Goal: Transaction & Acquisition: Obtain resource

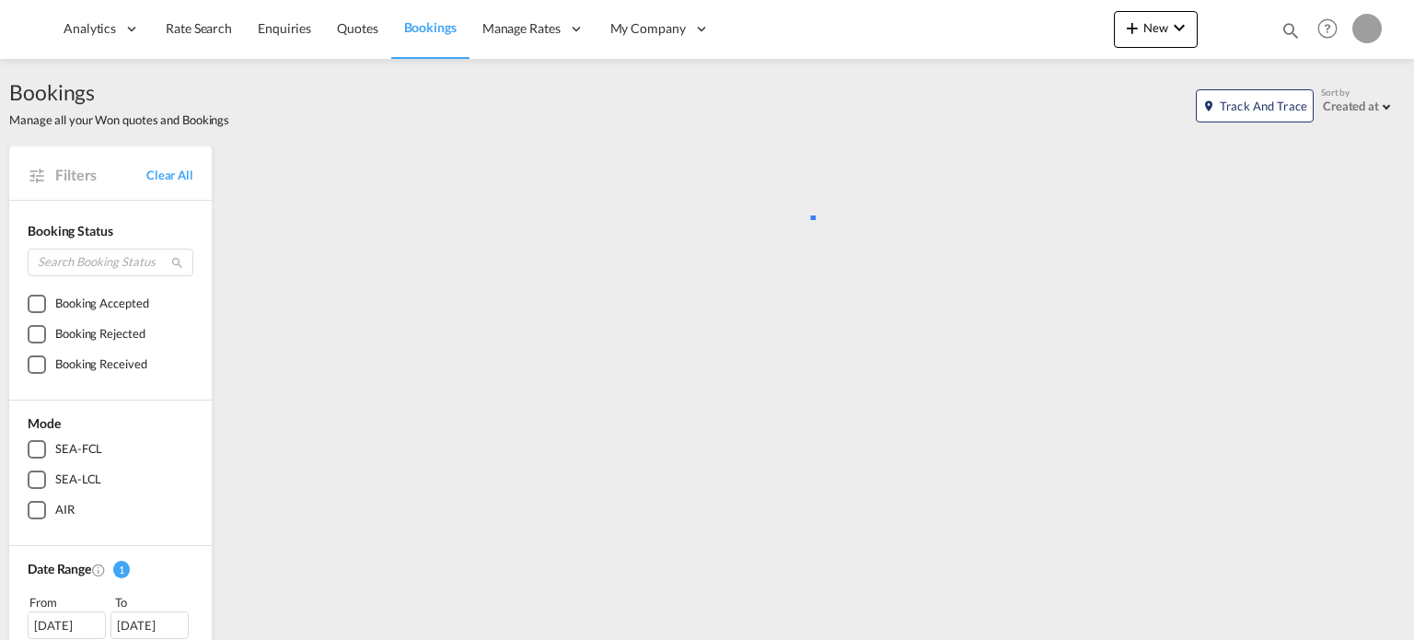
click at [1286, 36] on md-icon "icon-magnify" at bounding box center [1291, 30] width 20 height 20
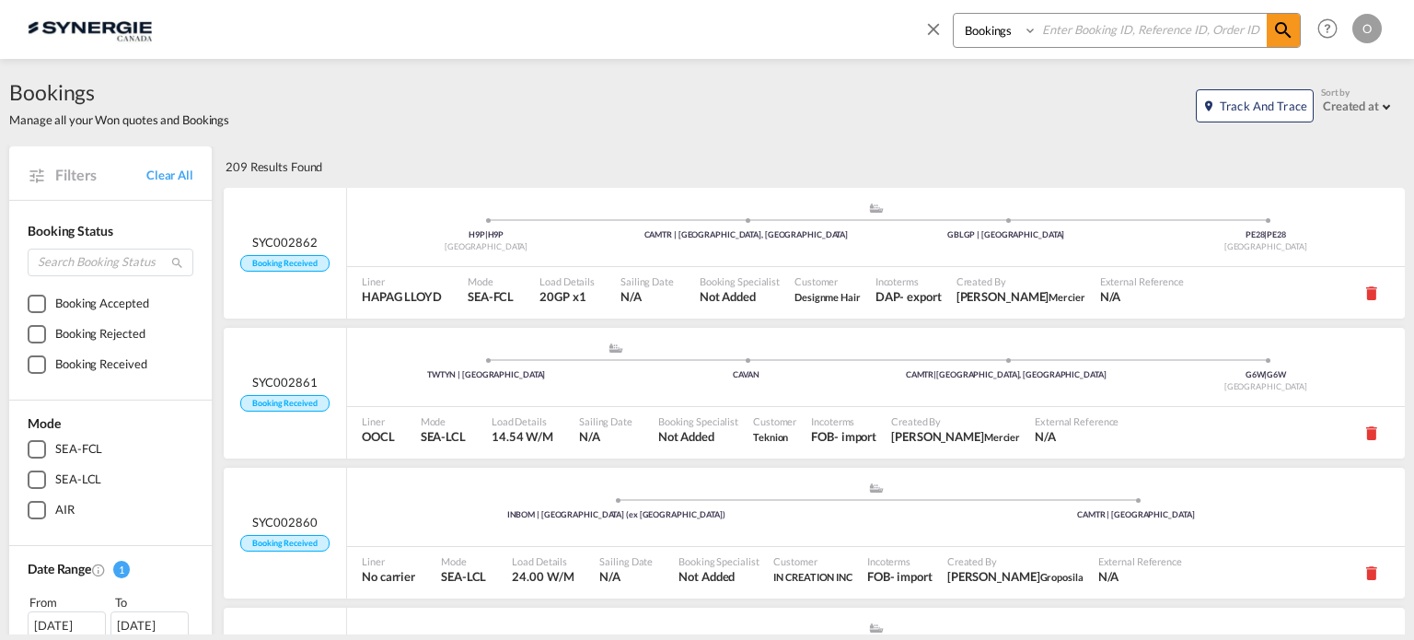
click at [1004, 27] on select "Bookings Quotes Enquiries" at bounding box center [997, 30] width 87 height 33
select select "Quotes"
click at [954, 14] on select "Bookings Quotes Enquiries" at bounding box center [997, 30] width 87 height 33
click at [1066, 36] on input at bounding box center [1152, 30] width 229 height 32
paste input "SYC000013988"
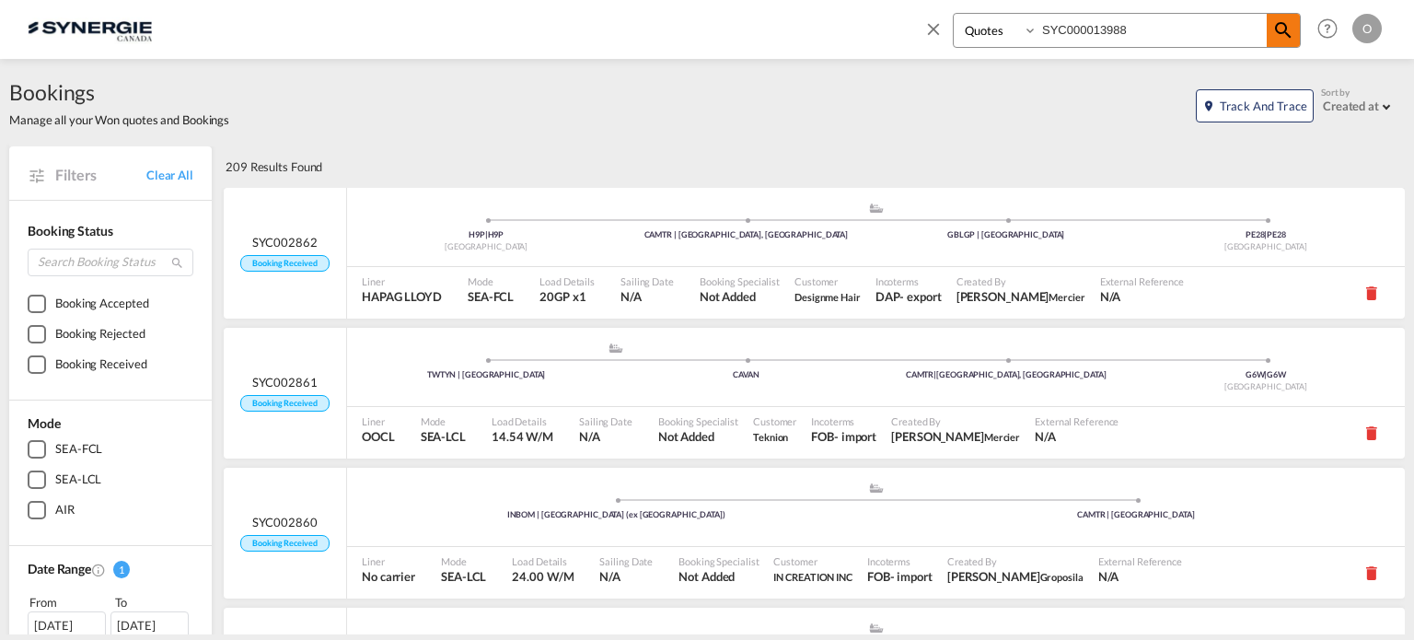
type input "SYC000013988"
click at [1289, 21] on md-icon "icon-magnify" at bounding box center [1284, 30] width 22 height 22
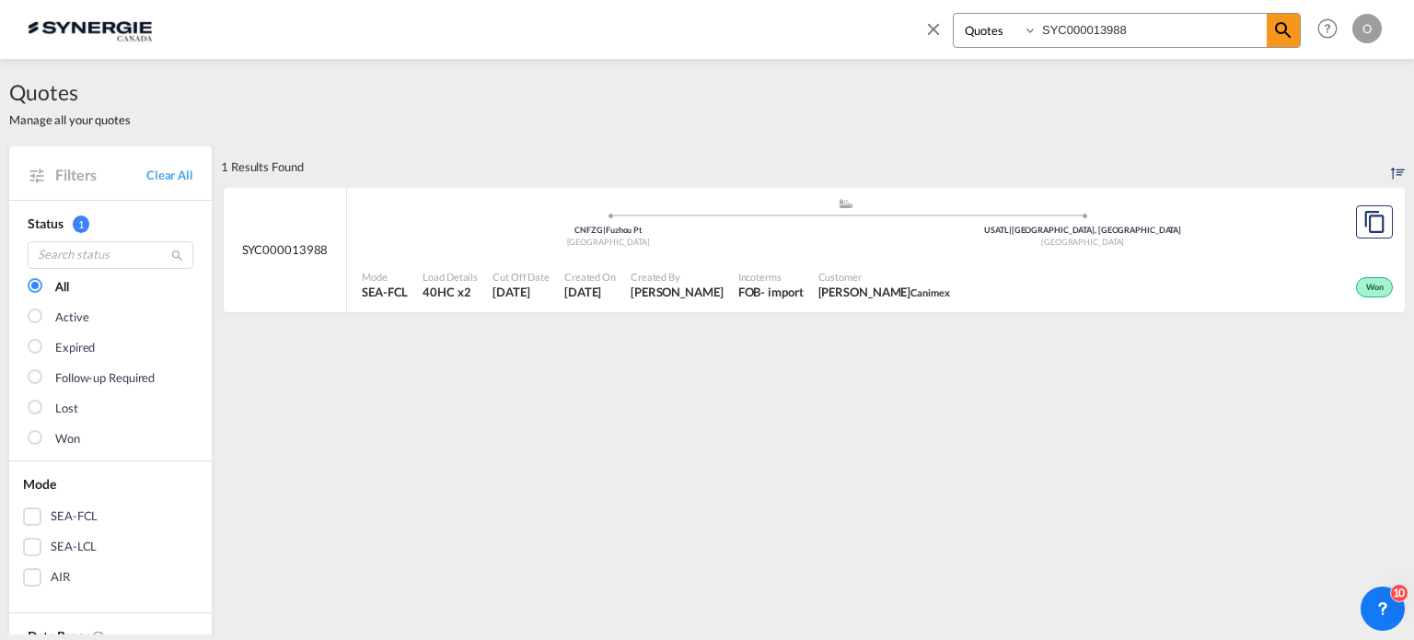
click at [1034, 264] on div "Won" at bounding box center [1178, 285] width 440 height 46
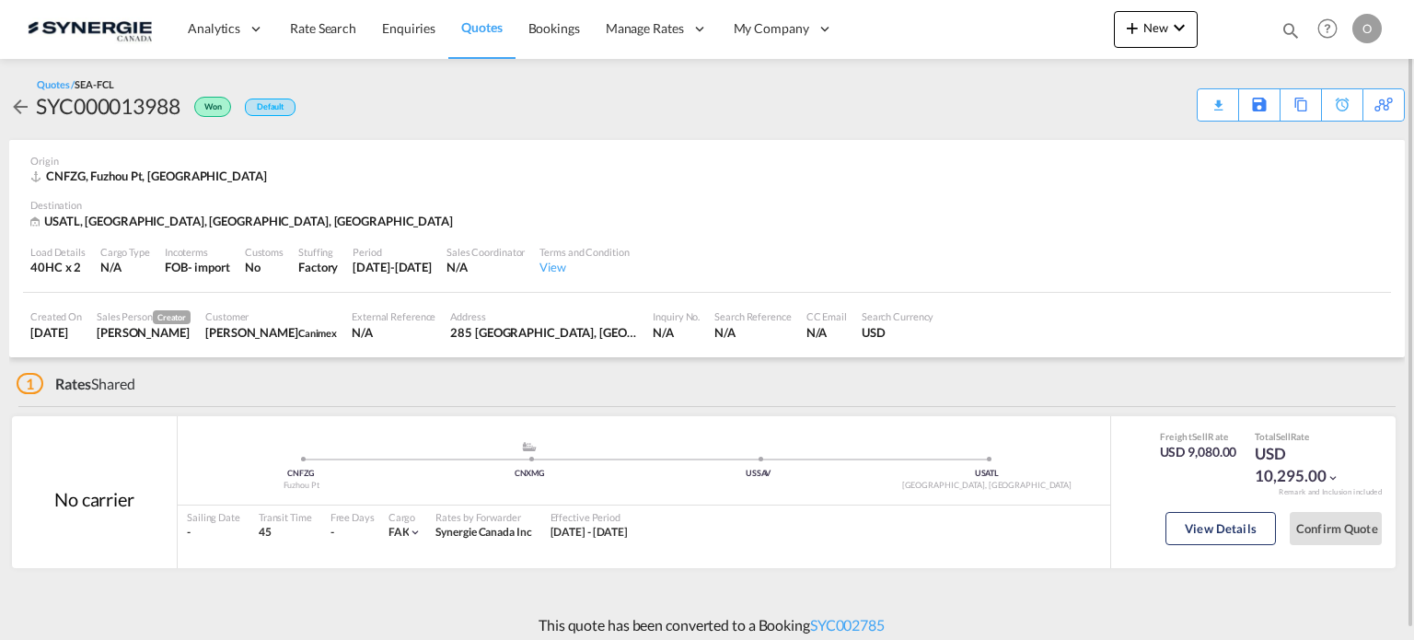
drag, startPoint x: 1232, startPoint y: 512, endPoint x: 1318, endPoint y: 313, distance: 216.6
click at [1318, 313] on div "Created On [DATE] Sales Person Creator [PERSON_NAME] Customer [PERSON_NAME] Can…" at bounding box center [707, 325] width 1368 height 64
click at [1191, 106] on div "Download Quote" at bounding box center [1182, 103] width 94 height 29
